Goal: Task Accomplishment & Management: Manage account settings

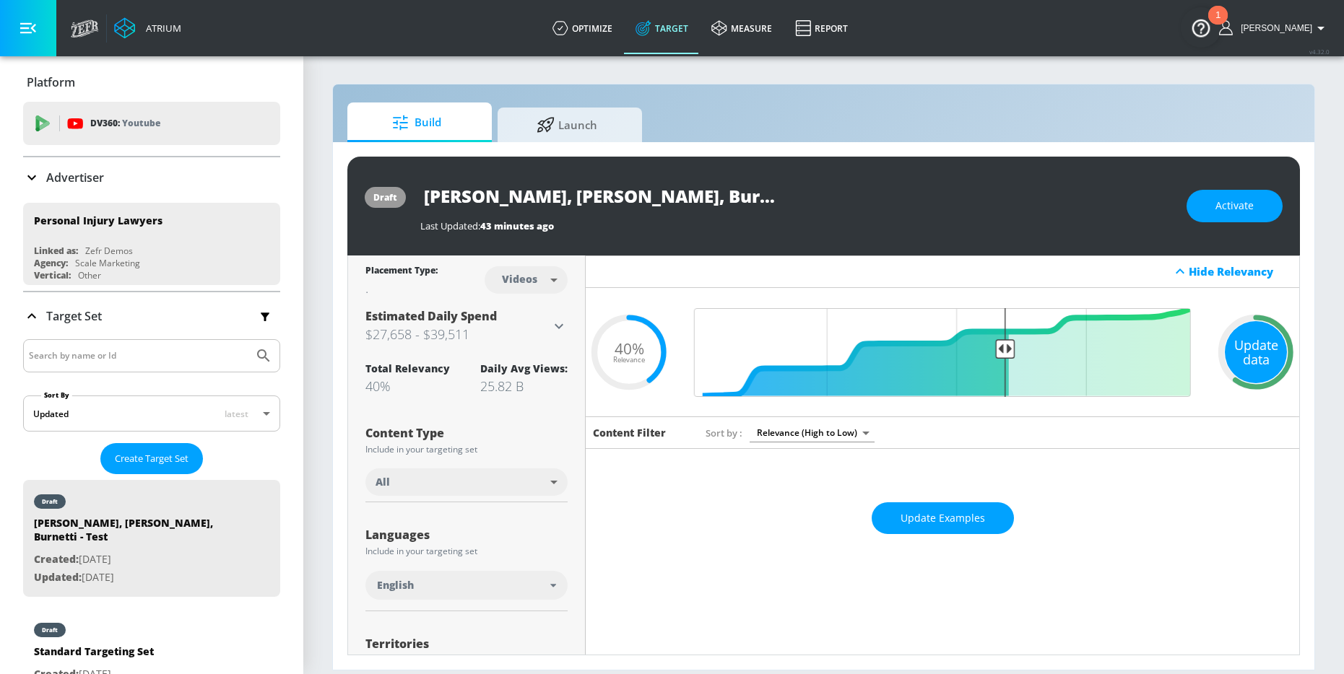
click at [1100, 360] on div "Update data" at bounding box center [1255, 352] width 62 height 62
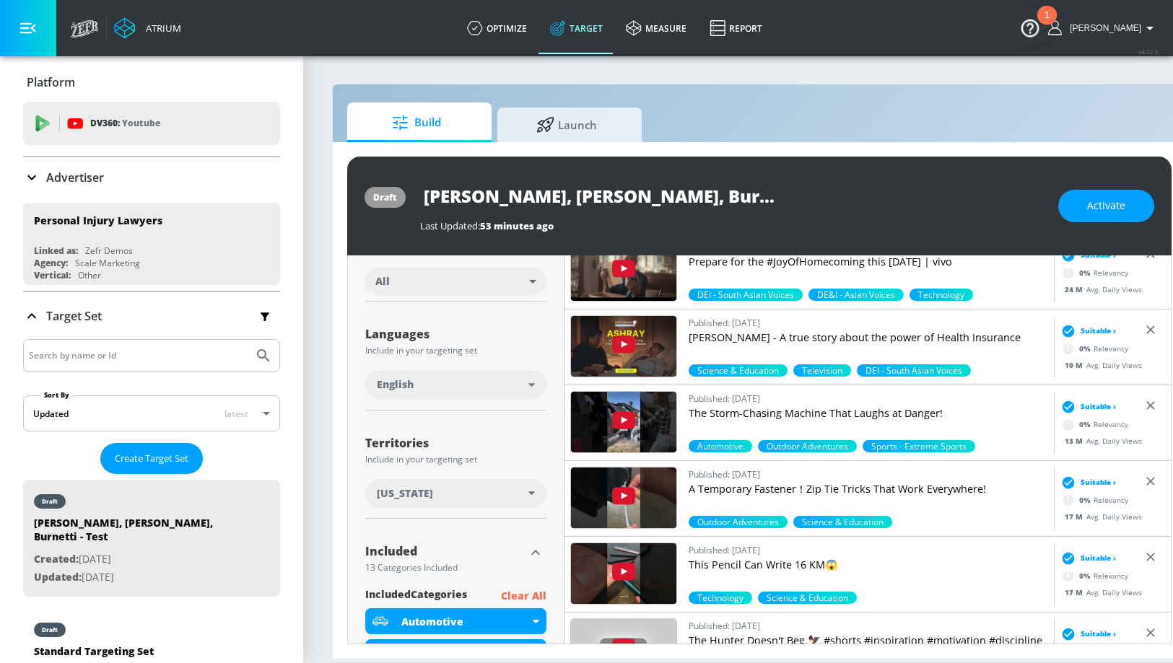
scroll to position [254, 0]
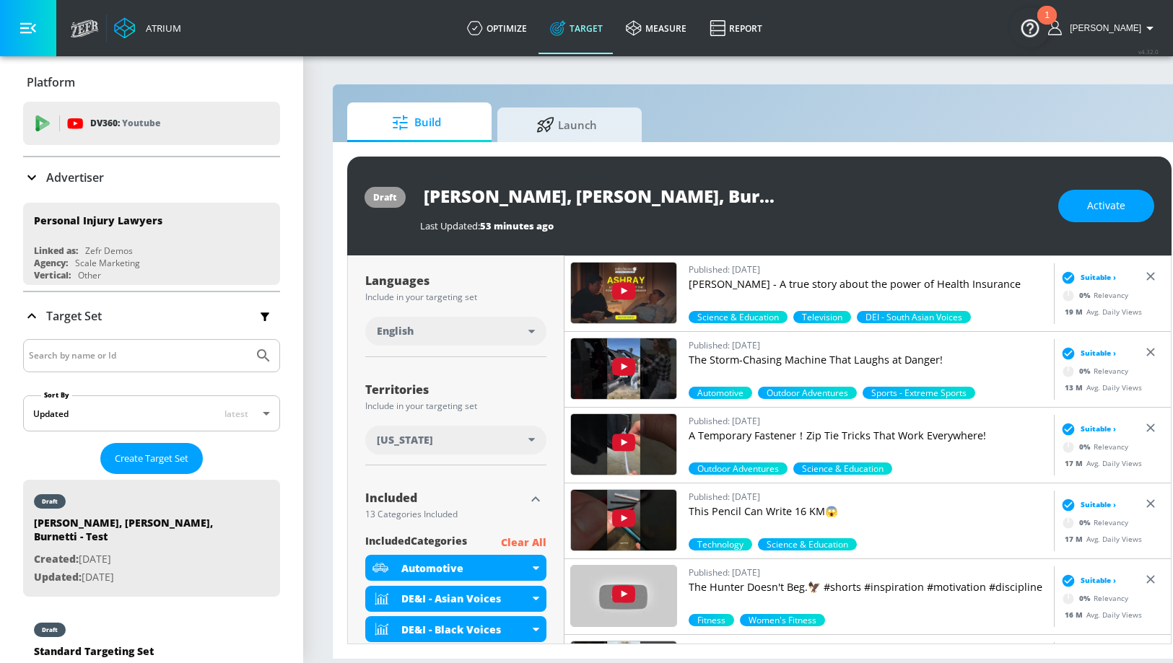
click at [466, 438] on div "[US_STATE]" at bounding box center [453, 440] width 152 height 14
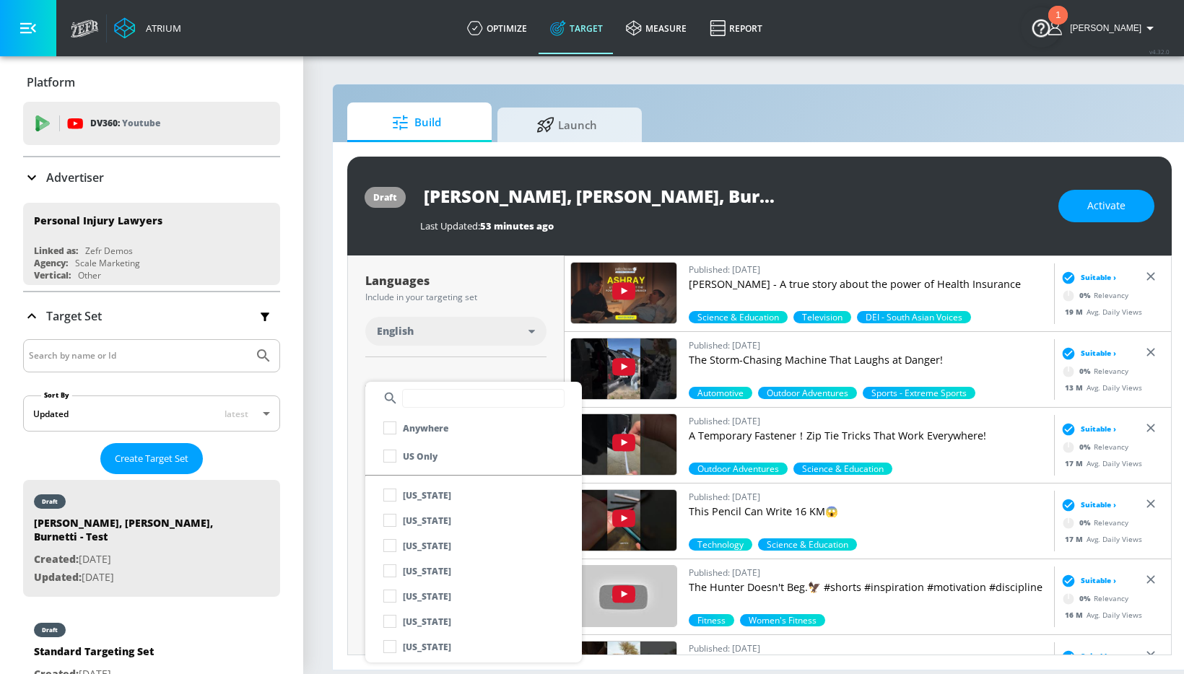
click at [349, 409] on div at bounding box center [592, 337] width 1184 height 674
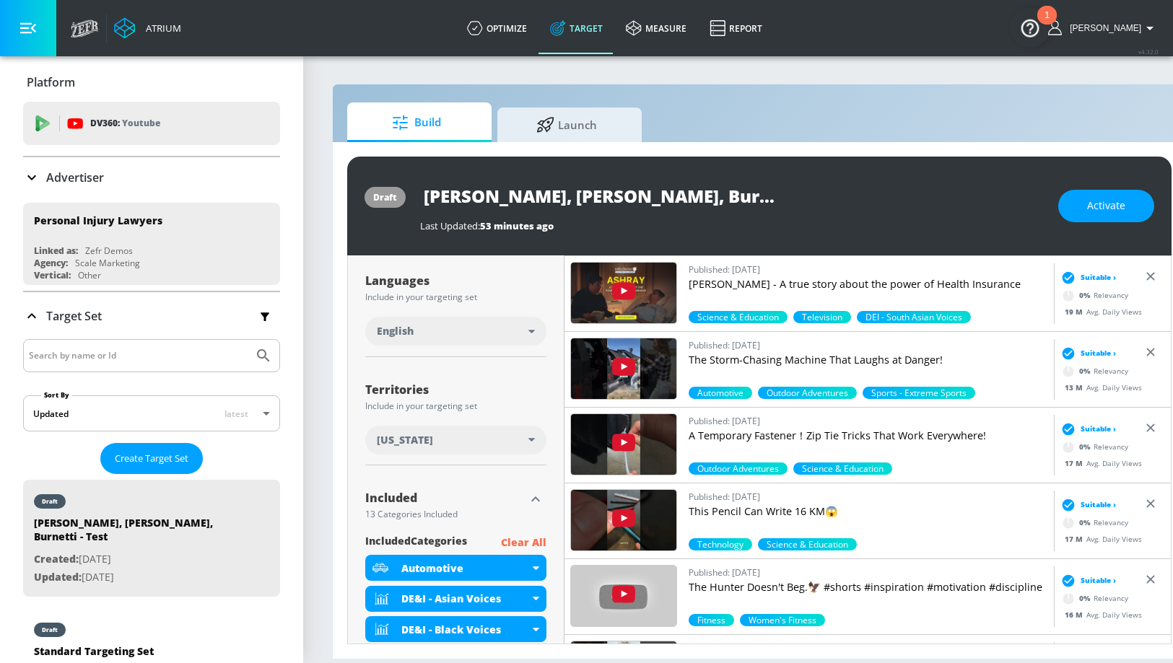
click at [456, 437] on div "[US_STATE]" at bounding box center [453, 440] width 152 height 14
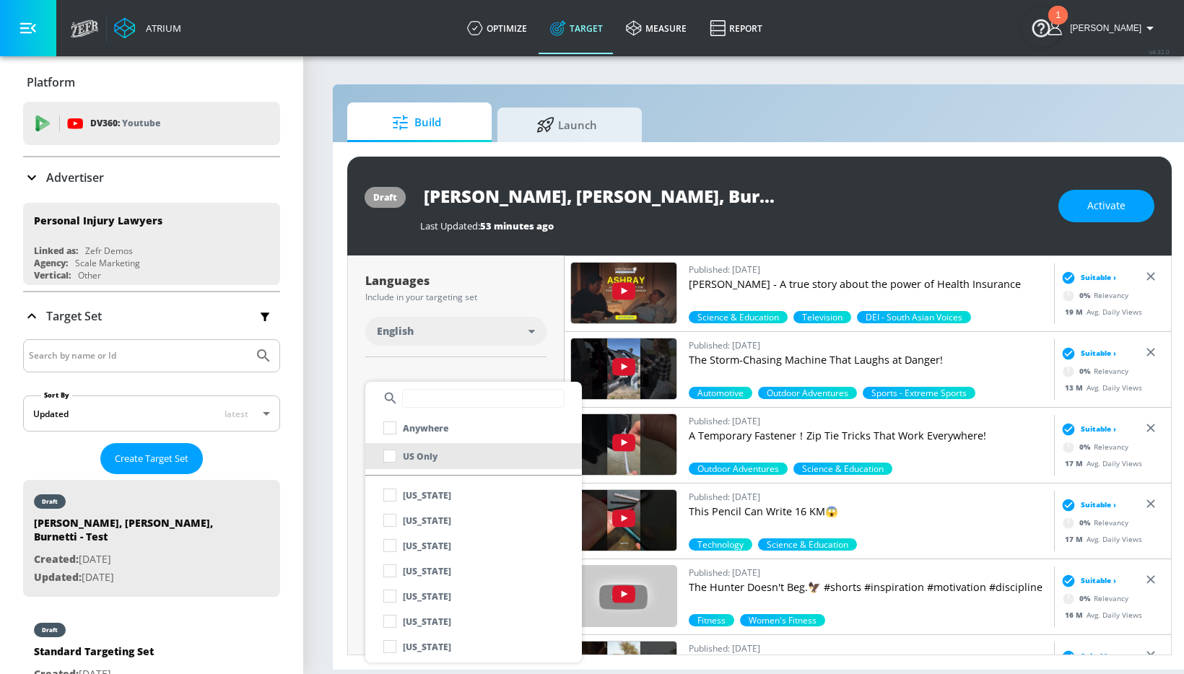
click at [419, 456] on p "US Only" at bounding box center [420, 456] width 35 height 15
checkbox input "true"
click at [339, 396] on div at bounding box center [592, 337] width 1184 height 674
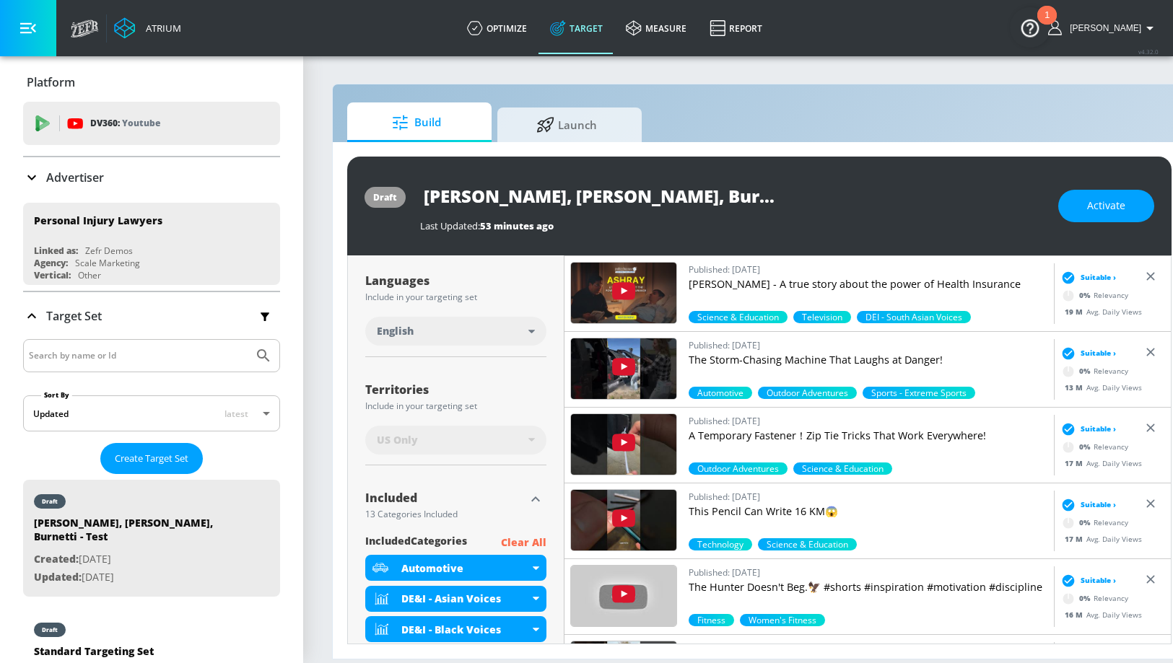
click at [1100, 206] on div "Activate" at bounding box center [1106, 206] width 96 height 32
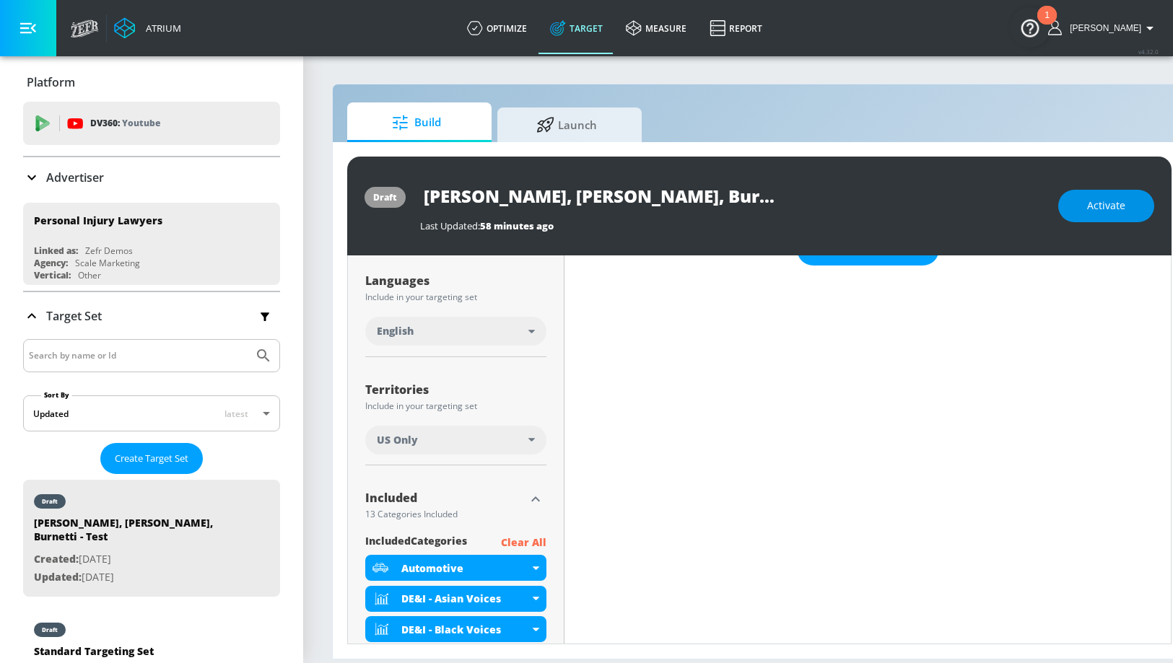
click at [1100, 202] on span "Activate" at bounding box center [1106, 206] width 38 height 18
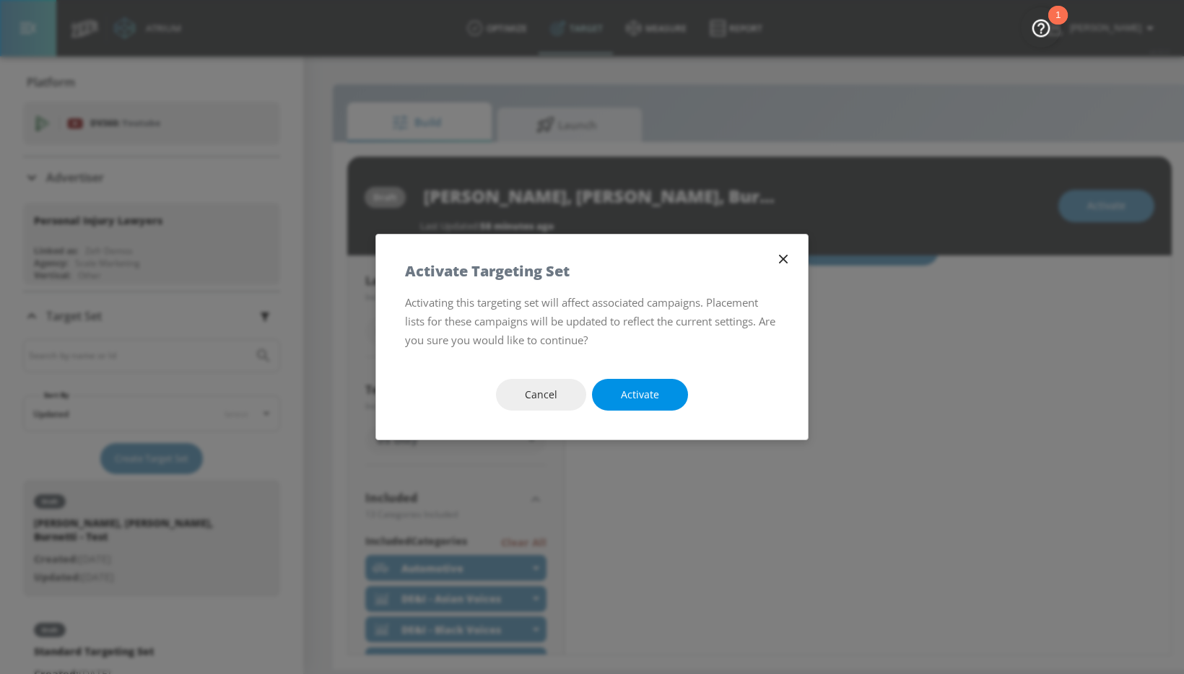
click at [669, 409] on button "Activate" at bounding box center [640, 395] width 96 height 32
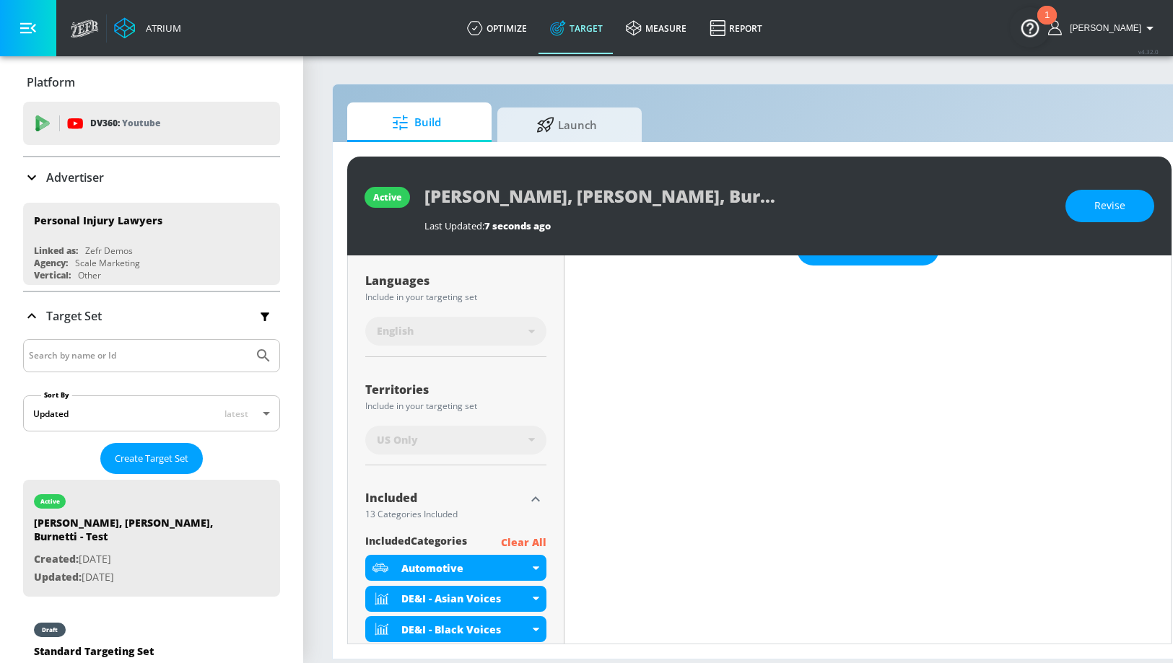
scroll to position [0, 0]
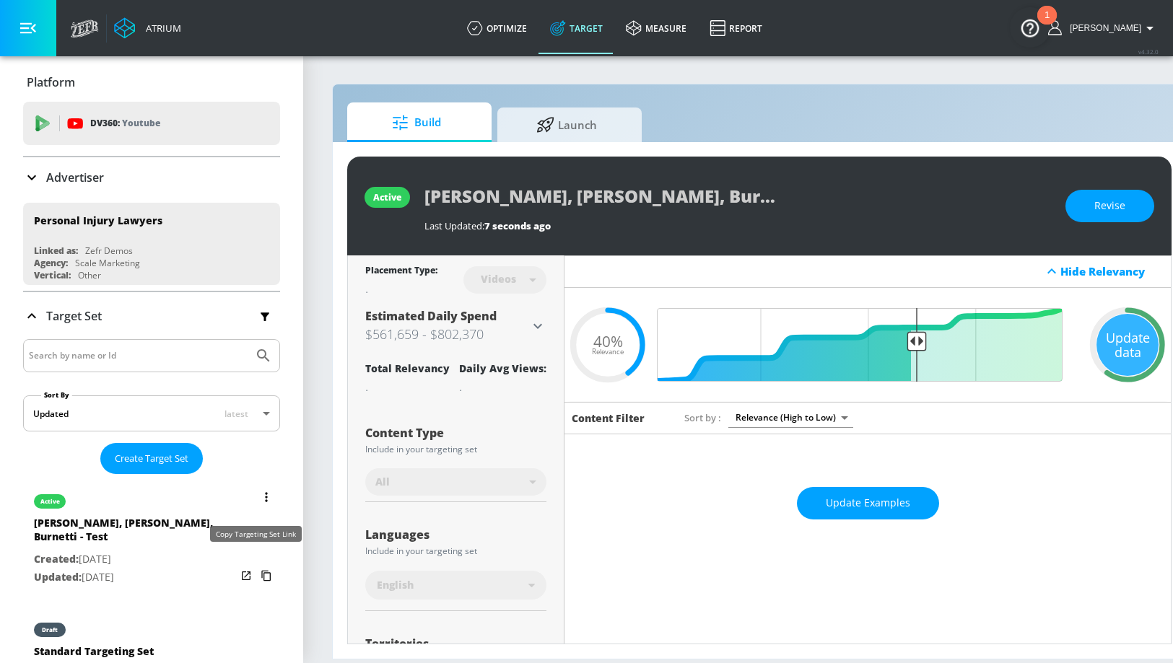
click at [257, 565] on icon "list of Target Set" at bounding box center [266, 576] width 23 height 23
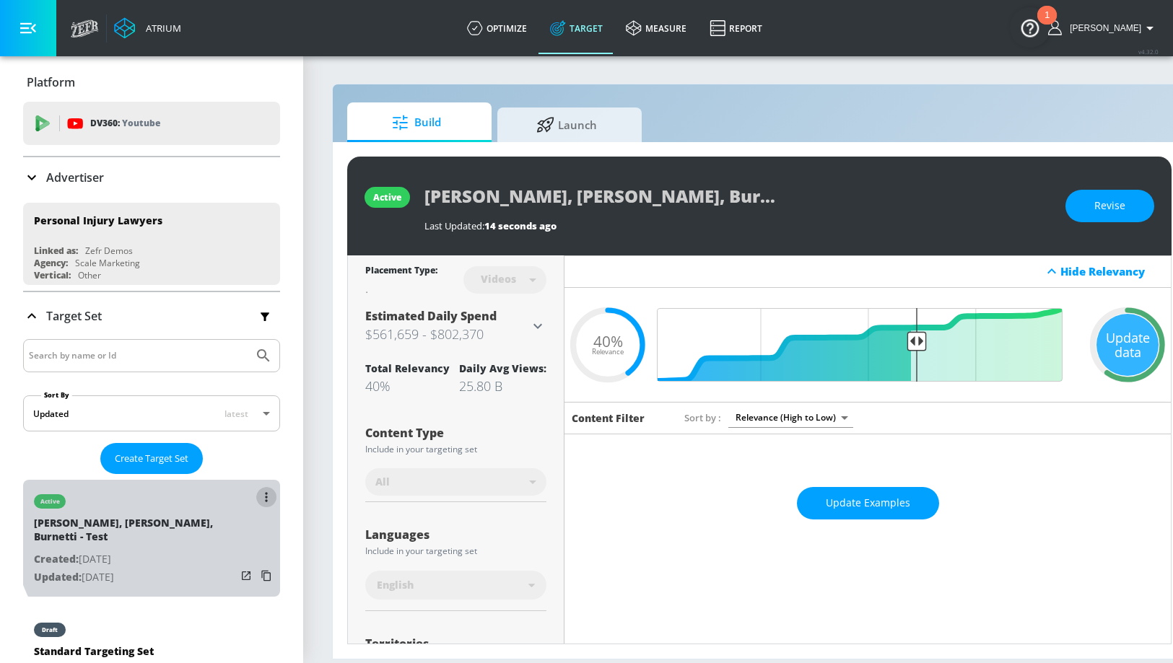
click at [265, 494] on icon "list of Target Set" at bounding box center [266, 496] width 2 height 9
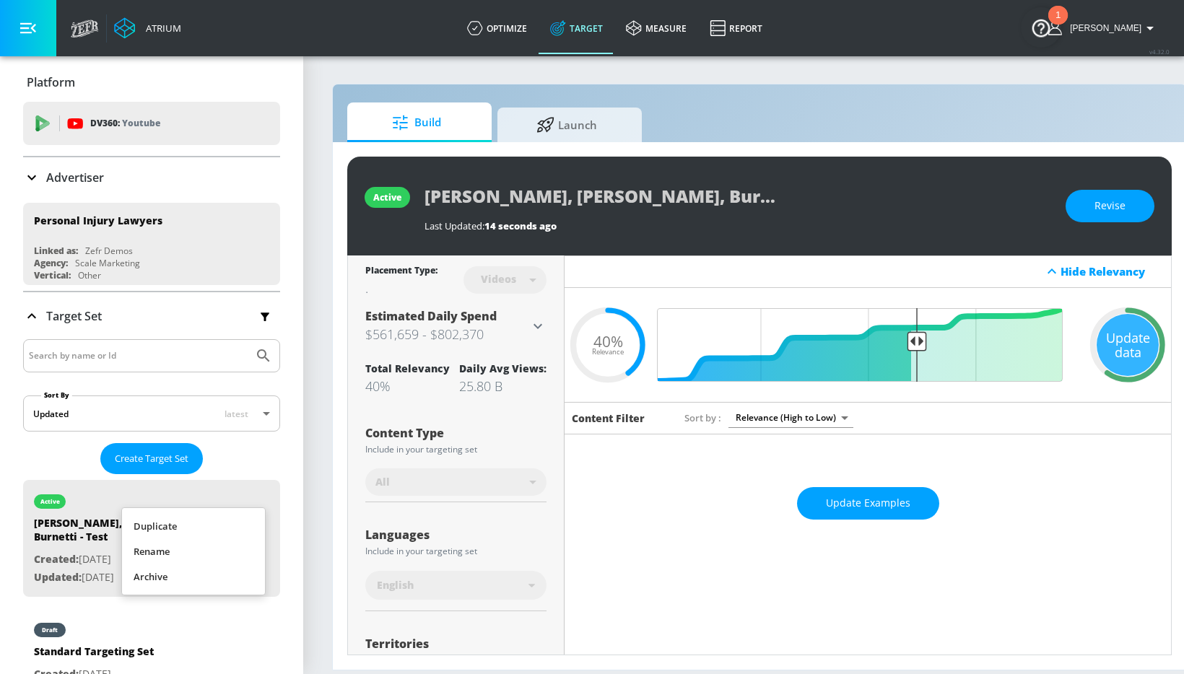
click at [176, 526] on li "Duplicate" at bounding box center [193, 526] width 143 height 25
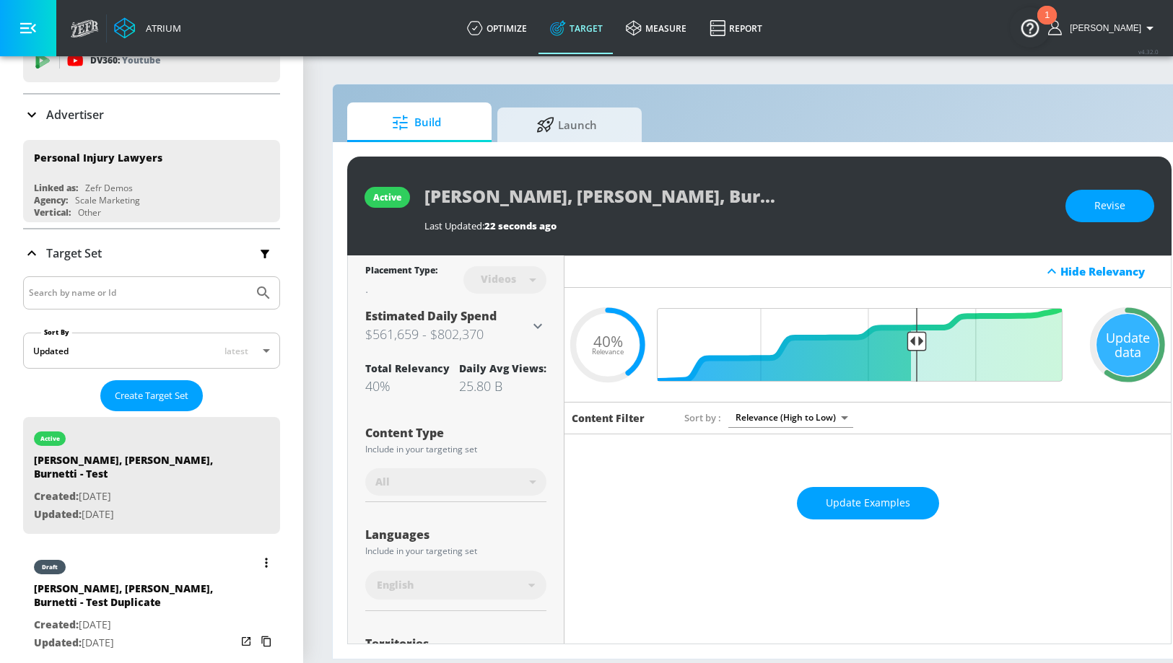
scroll to position [82, 0]
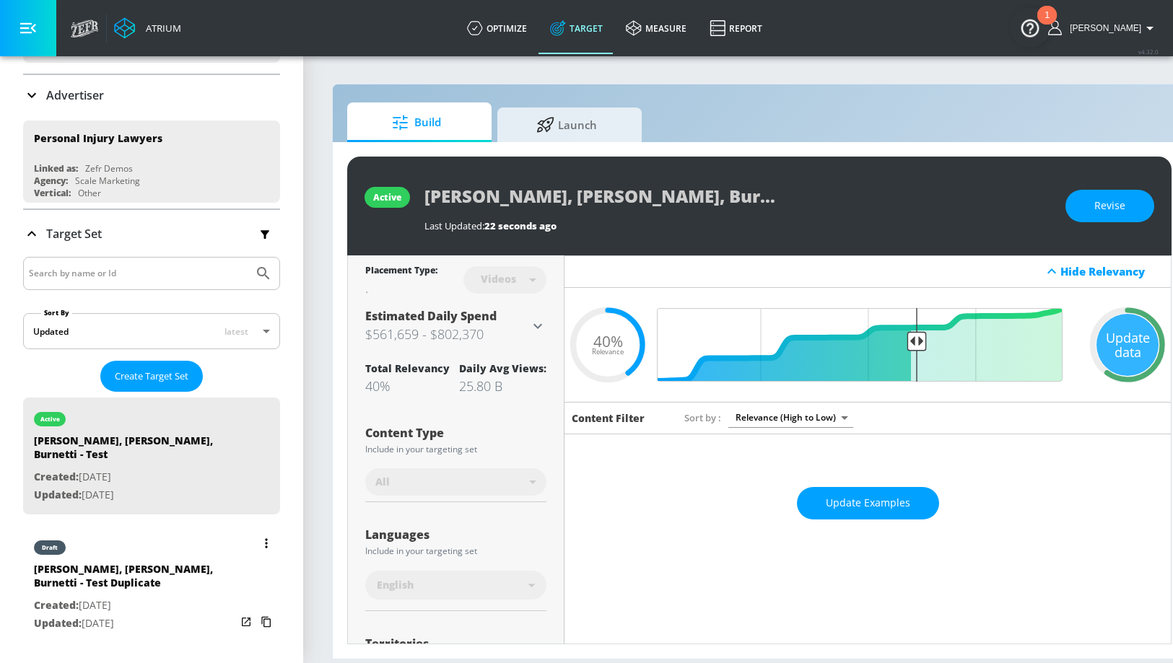
click at [168, 562] on div "[PERSON_NAME], [PERSON_NAME], Burnetti - Test Duplicate" at bounding box center [135, 579] width 202 height 35
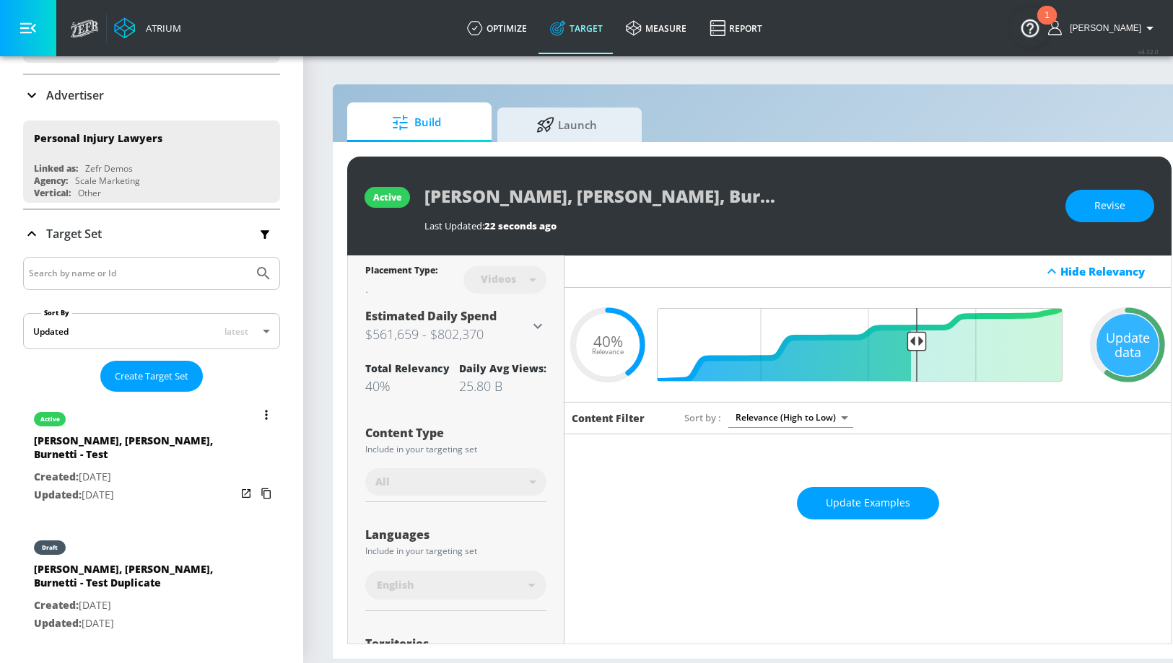
type input "[PERSON_NAME], [PERSON_NAME], Burnetti - Test Duplicate"
type input "0.05"
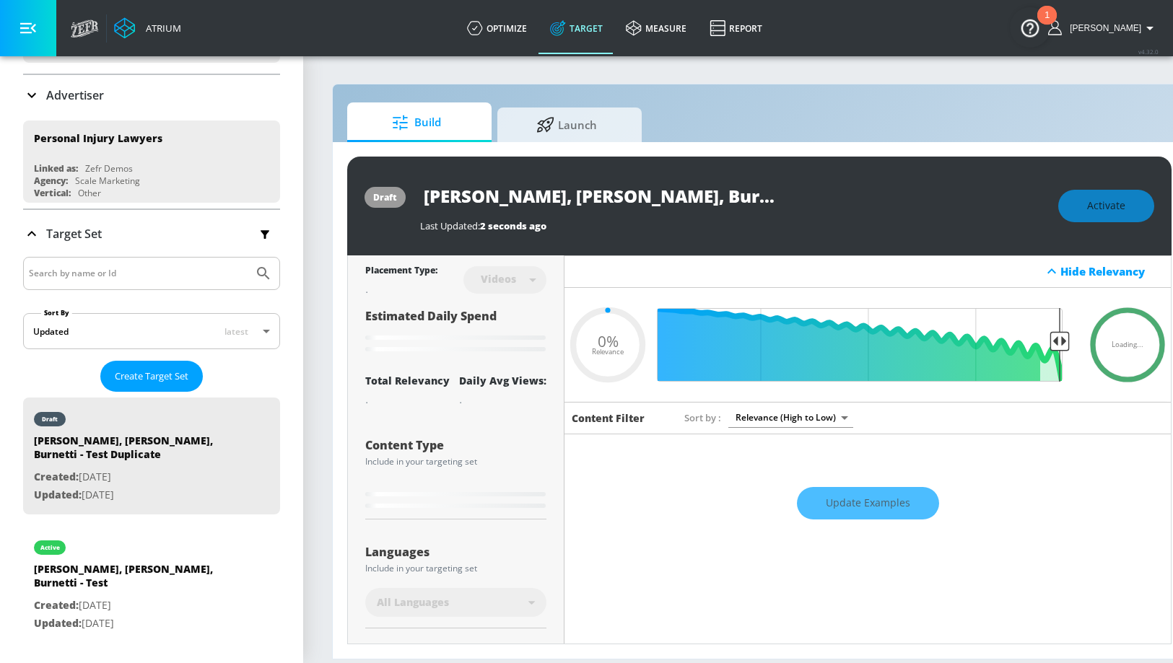
click at [560, 188] on input "[PERSON_NAME], [PERSON_NAME], Burnetti - Test Duplicate" at bounding box center [600, 196] width 361 height 32
drag, startPoint x: 656, startPoint y: 198, endPoint x: 794, endPoint y: 193, distance: 138.0
click at [794, 193] on div "[PERSON_NAME], [PERSON_NAME], Burnetti - Test Duplicate" at bounding box center [732, 196] width 624 height 32
type input "[PERSON_NAME], [PERSON_NAME], Burnetti - C"
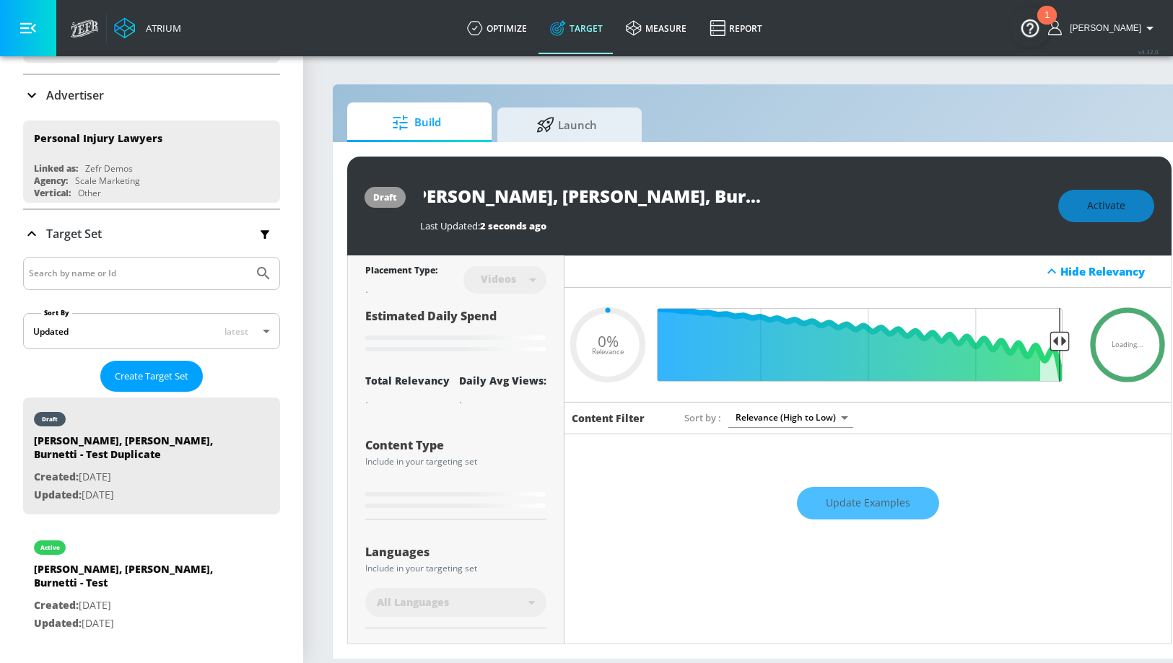
type input "0.05"
type input "[PERSON_NAME], [PERSON_NAME], Burnetti - Ch"
type input "0.05"
type input "[PERSON_NAME], [PERSON_NAME], Burnetti - Cha"
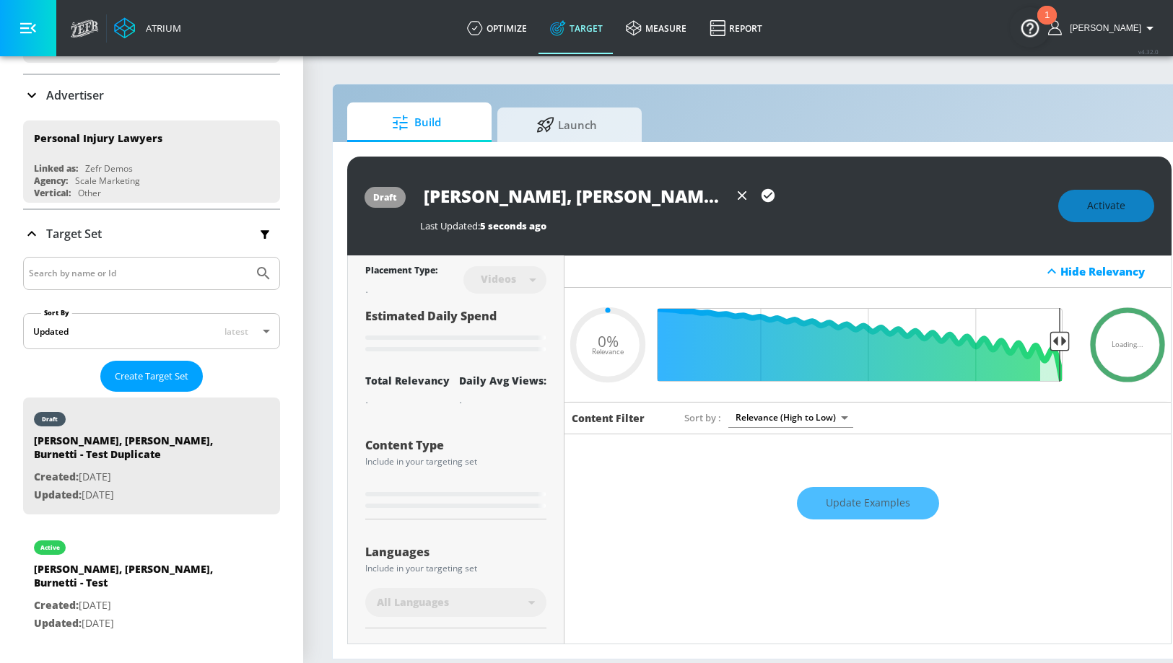
type input "0.05"
type input "[PERSON_NAME], [PERSON_NAME], [PERSON_NAME]"
type input "0.05"
type input "[PERSON_NAME], [PERSON_NAME], [PERSON_NAME]"
type input "0.05"
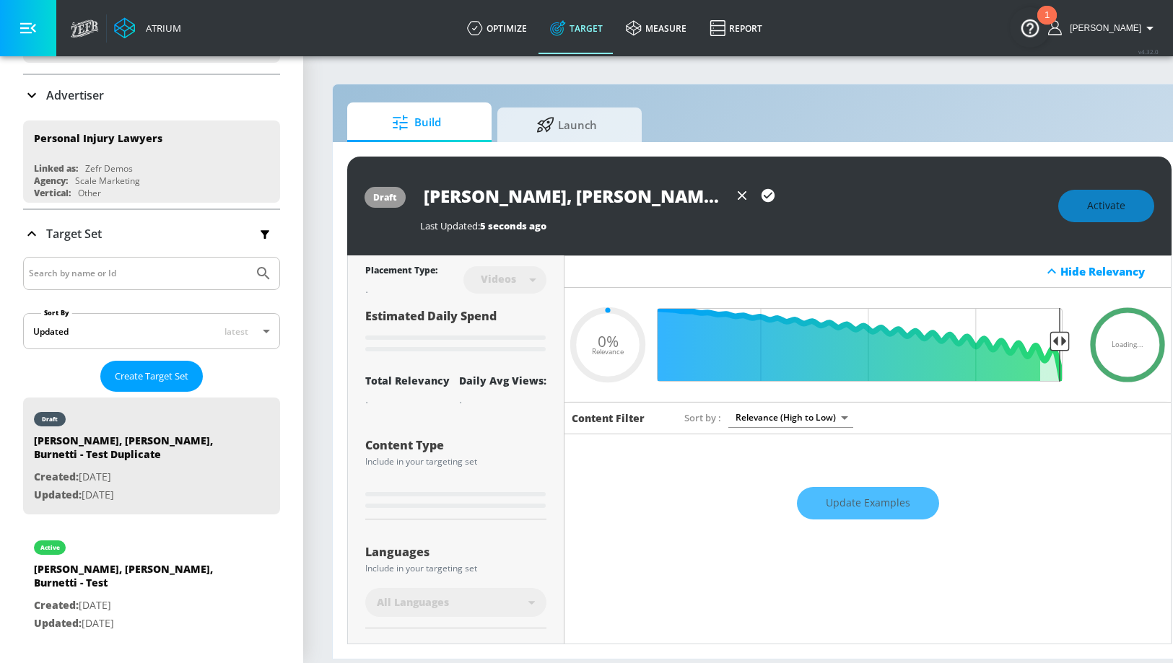
type input "[PERSON_NAME], [PERSON_NAME], [PERSON_NAME]"
type input "0.05"
type input "[PERSON_NAME], [PERSON_NAME], Burnetti - Channel"
type input "0.05"
type input "Malman, [PERSON_NAME], Burnetti - Channels"
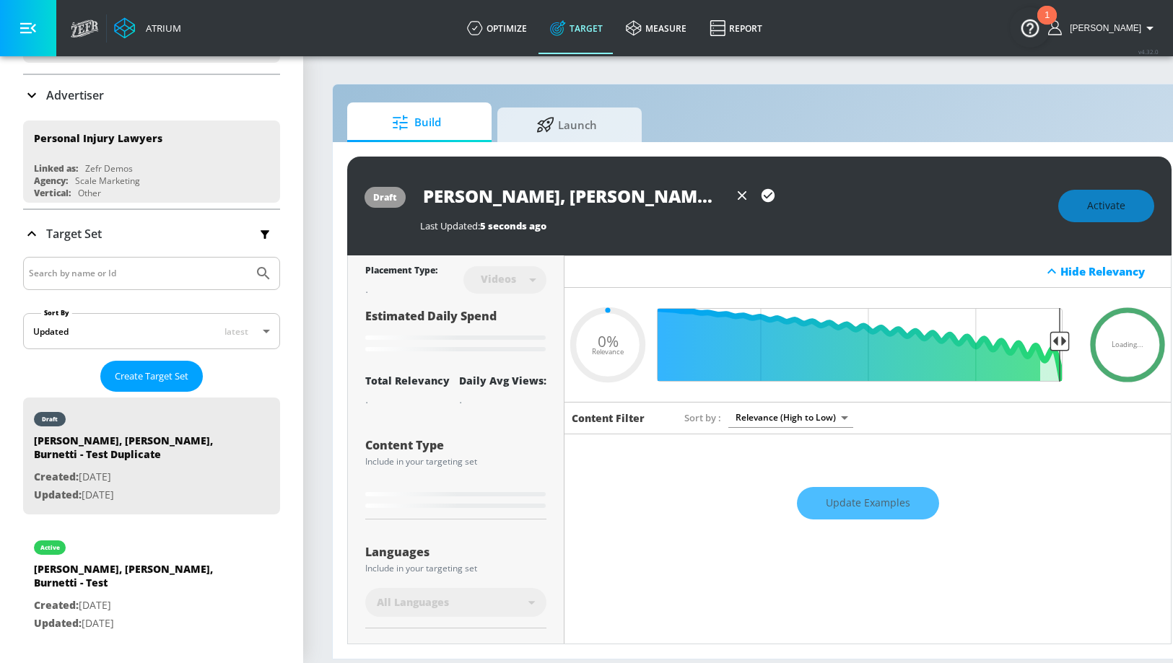
type input "0.05"
type input "Malman, [PERSON_NAME], Burnetti - Channels"
type input "0.05"
type input "Malman, [PERSON_NAME], Burnetti - Channels."
type input "0.05"
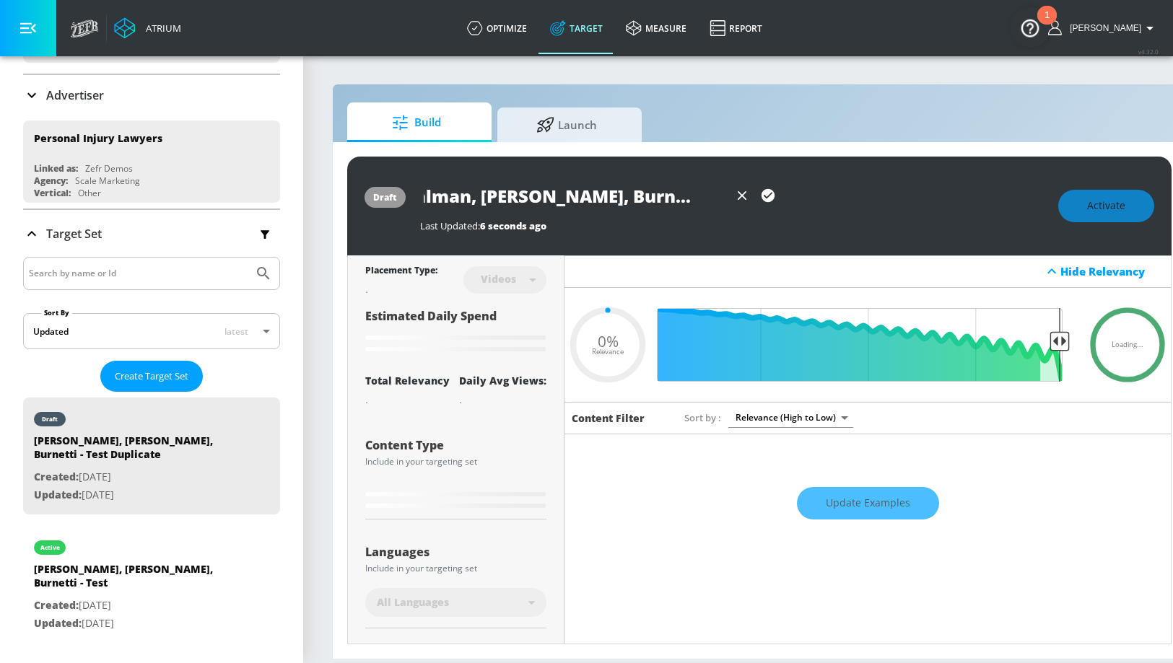
type input "Malman, [PERSON_NAME], Burnetti - Channels. T"
type input "0.05"
type input "Malman, [PERSON_NAME], Burnetti - Channels."
type input "0.05"
type input "Malman, [PERSON_NAME], Burnetti - Channels."
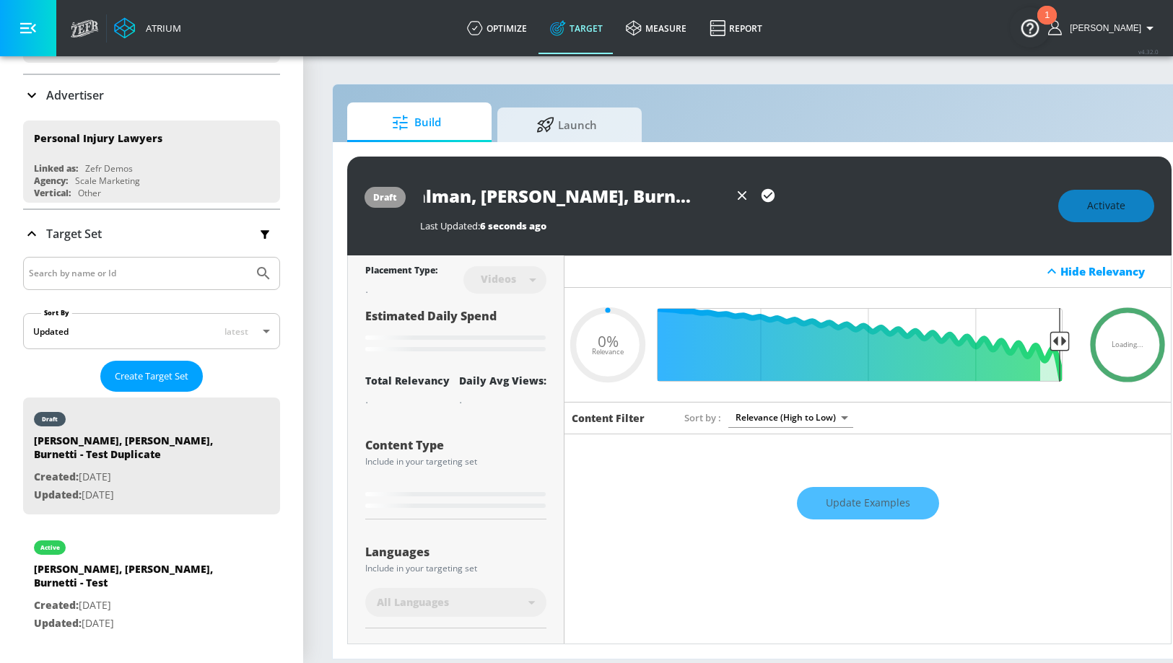
type input "0.05"
type input "Malman, [PERSON_NAME], Burnetti - Channels"
type input "0.05"
type input "Malman, [PERSON_NAME], Burnetti - Channels"
type input "0.05"
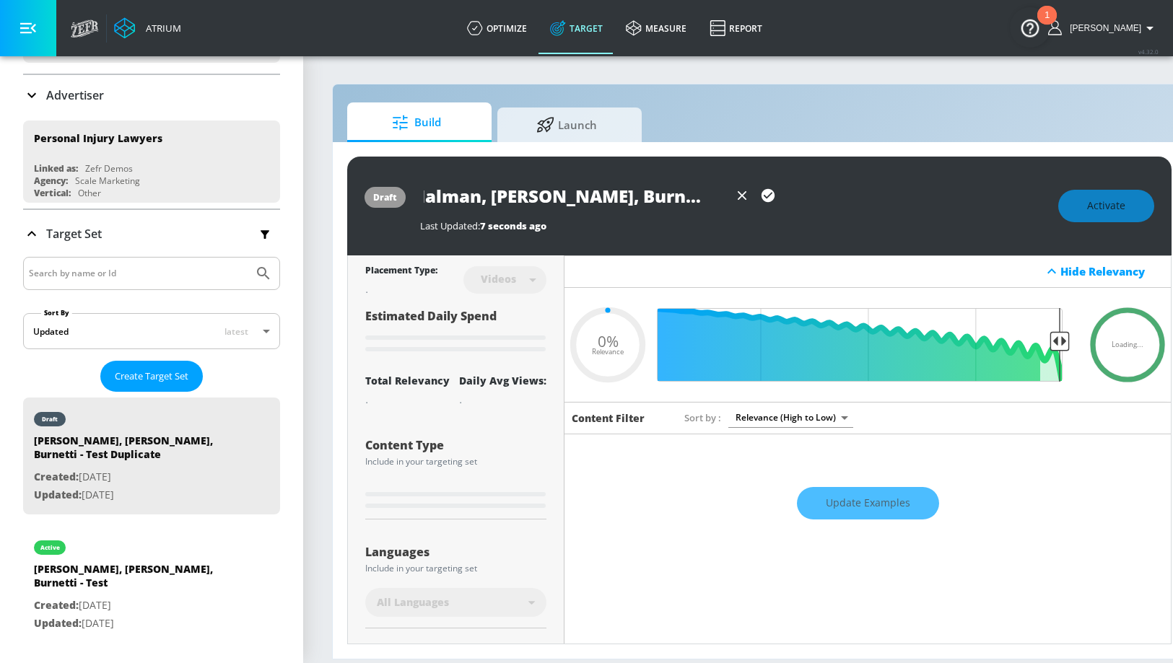
type input "[PERSON_NAME], [PERSON_NAME], Burnetti - Channels -"
type input "0.05"
type input "[PERSON_NAME], [PERSON_NAME], Burnetti - Channels -"
type input "0.05"
type input "[PERSON_NAME], [PERSON_NAME], Burnetti - Channels - T"
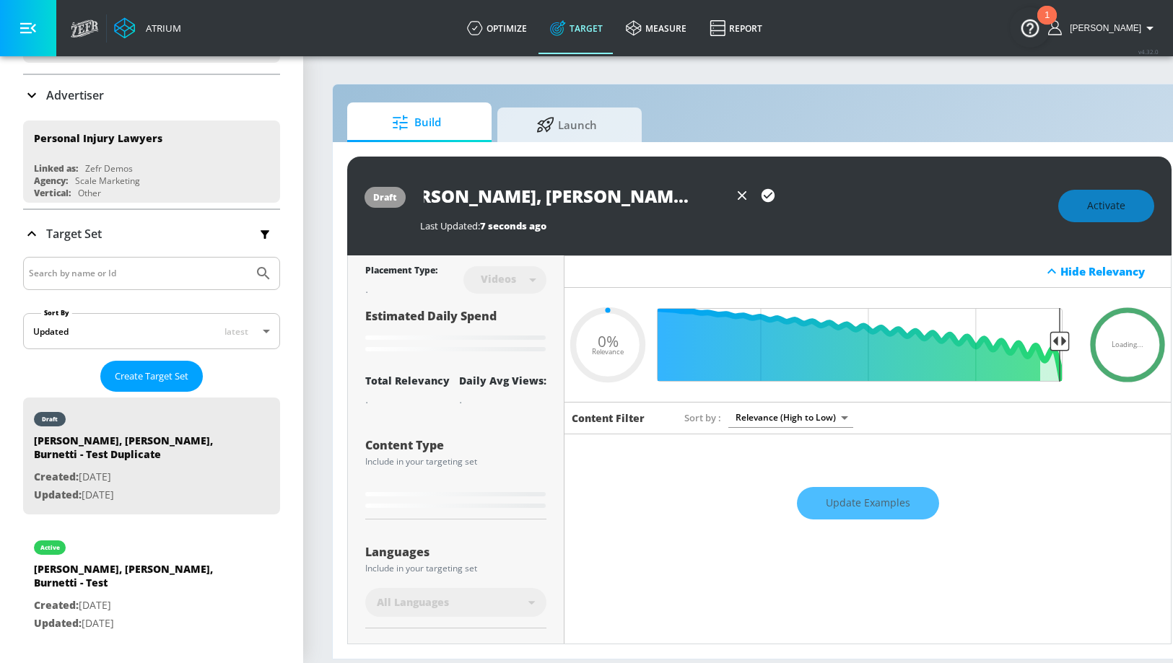
type input "0.05"
type input "[PERSON_NAME], [PERSON_NAME], Burnetti - Channels - Te"
type input "0.05"
type input "[PERSON_NAME], [PERSON_NAME], Burnetti - Channels - Tes"
type input "0.05"
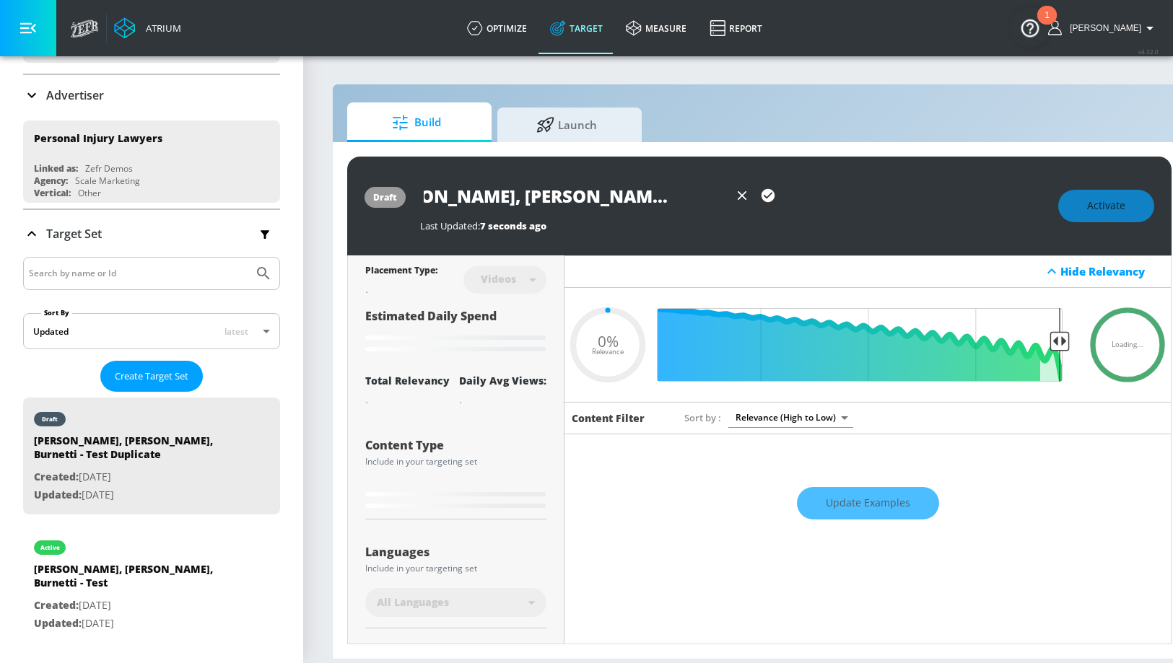
type input "[PERSON_NAME], [PERSON_NAME], Burnetti - Channels - Test"
type input "0.05"
type input "[PERSON_NAME], [PERSON_NAME], Burnetti - Channels - Test"
click at [765, 195] on icon "button" at bounding box center [768, 195] width 13 height 13
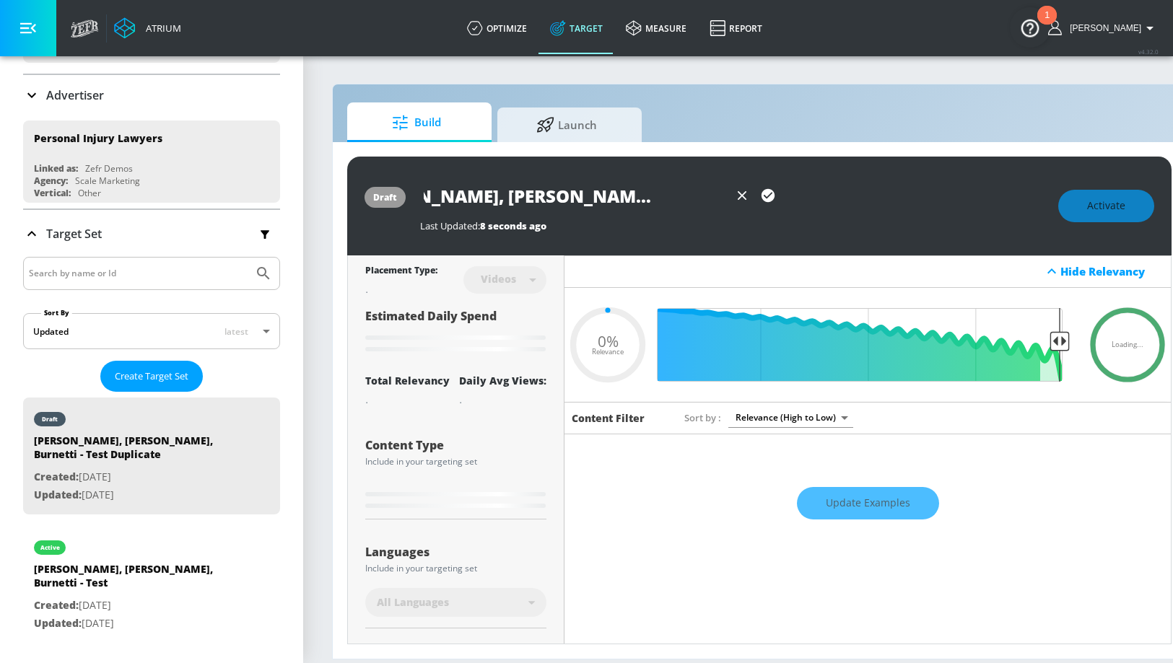
scroll to position [0, 0]
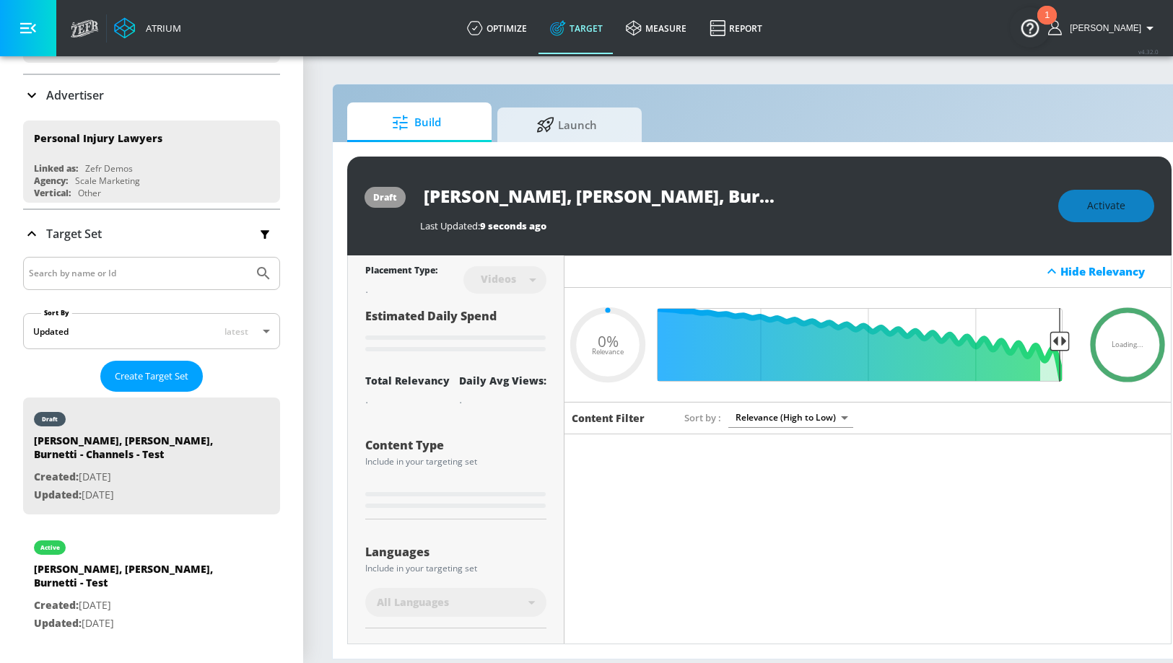
type input "0.05"
type input "[PERSON_NAME], [PERSON_NAME], Burnetti - Test Duplicate"
type input "0.4"
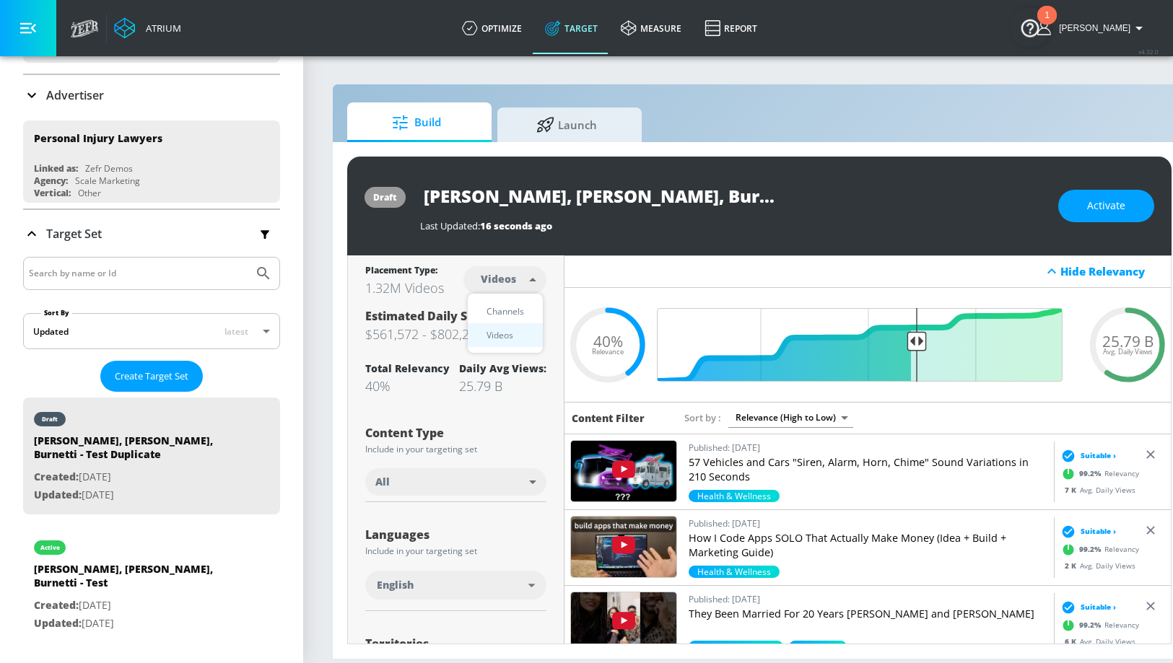
click at [502, 282] on body "Atrium optimize Target measure Report optimize Target measure Report v 4.32.0 K…" at bounding box center [586, 331] width 1173 height 663
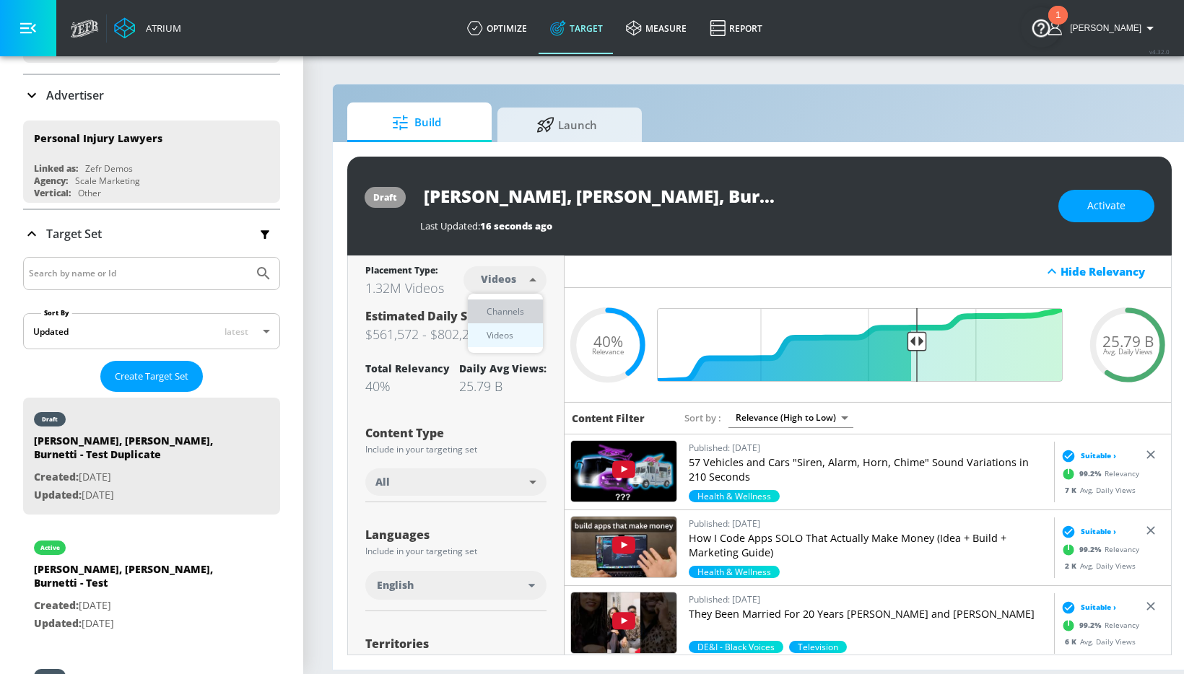
click at [506, 312] on div "Channels" at bounding box center [505, 311] width 52 height 15
type input "channels"
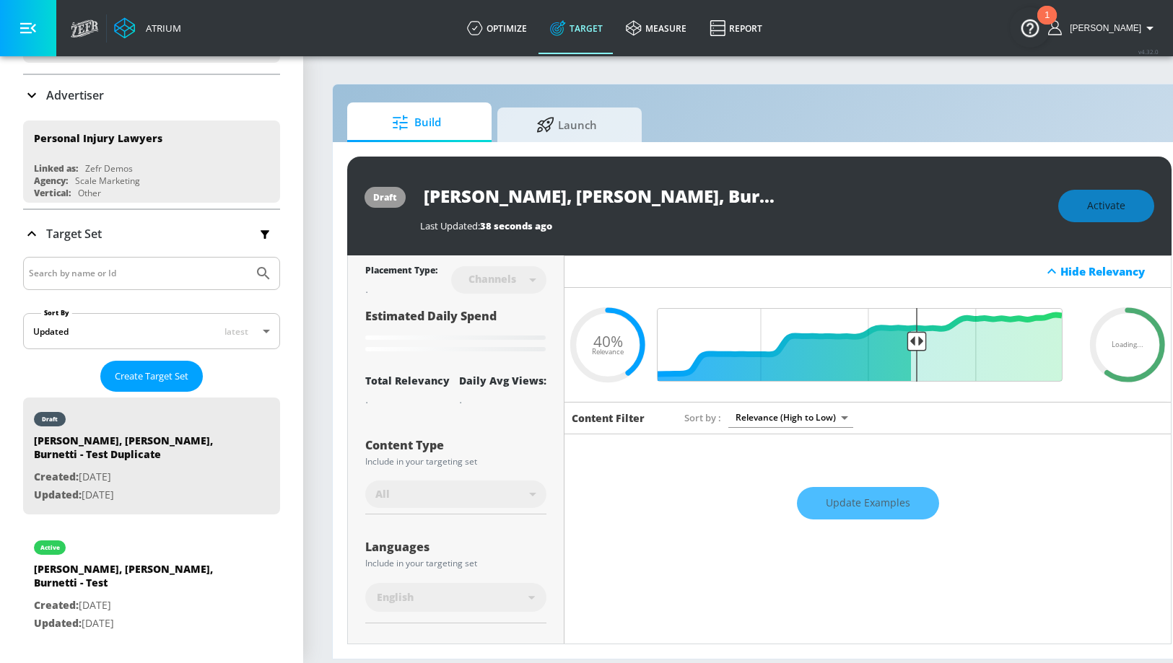
type input "standard"
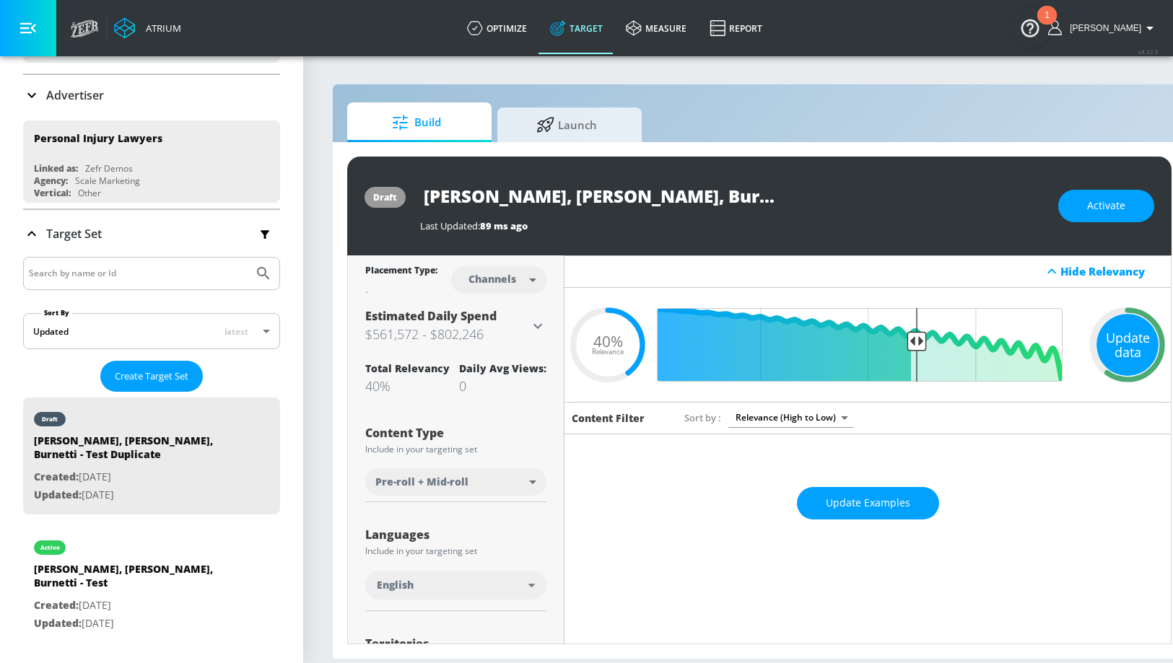
click at [1100, 331] on div "Update data" at bounding box center [1128, 345] width 62 height 62
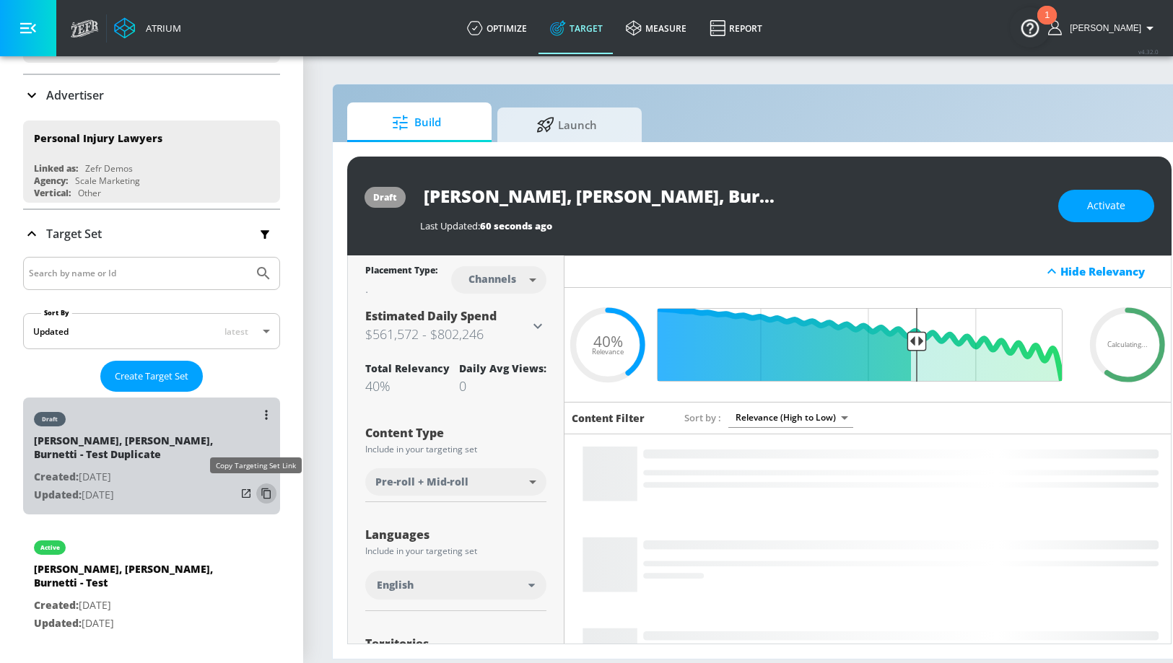
click at [257, 493] on icon "list of Target Set" at bounding box center [266, 493] width 23 height 23
